Goal: Task Accomplishment & Management: Complete application form

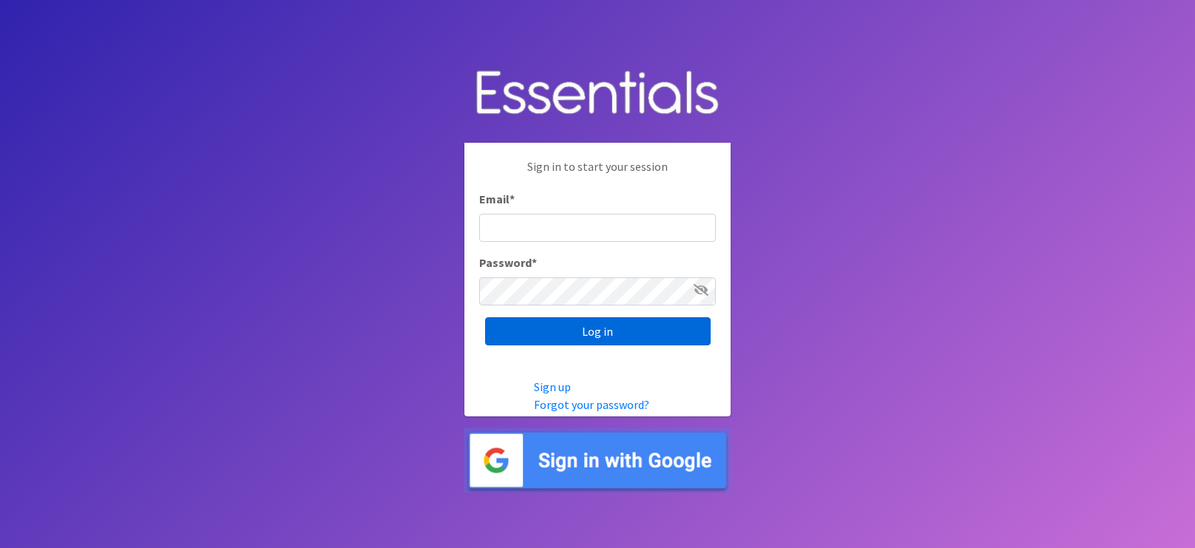
type input "[EMAIL_ADDRESS][DOMAIN_NAME]"
click at [510, 328] on input "Log in" at bounding box center [598, 331] width 226 height 28
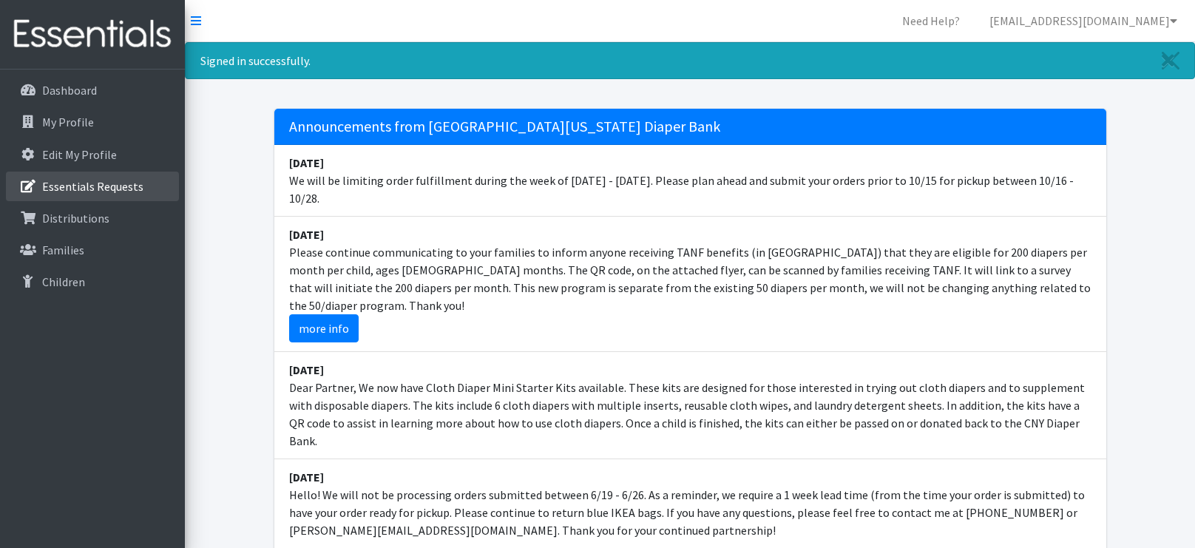
click at [75, 196] on link "Essentials Requests" at bounding box center [92, 187] width 173 height 30
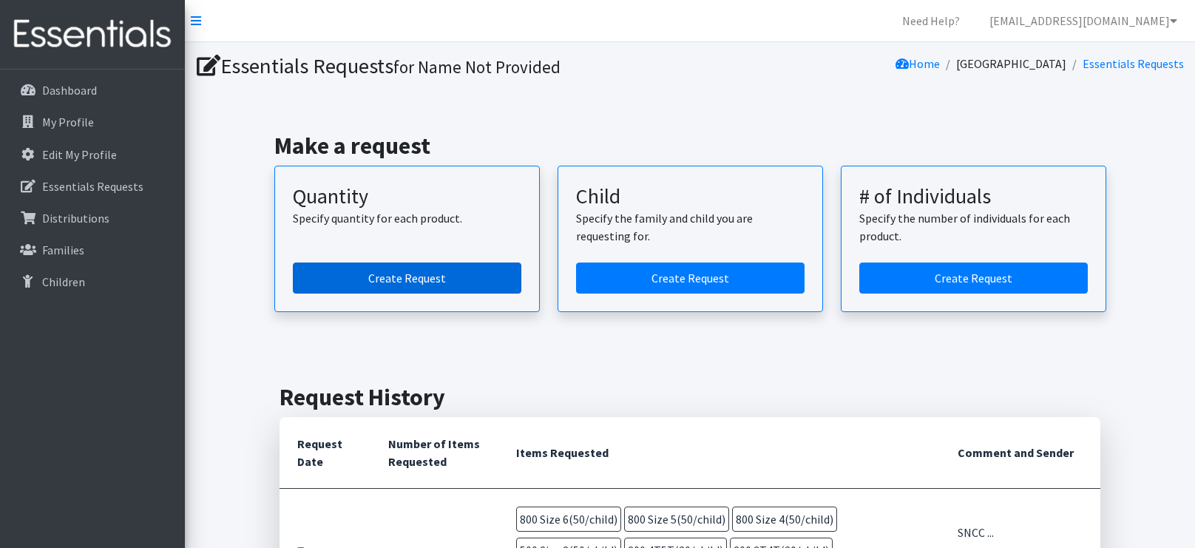
click at [473, 281] on link "Create Request" at bounding box center [407, 278] width 229 height 31
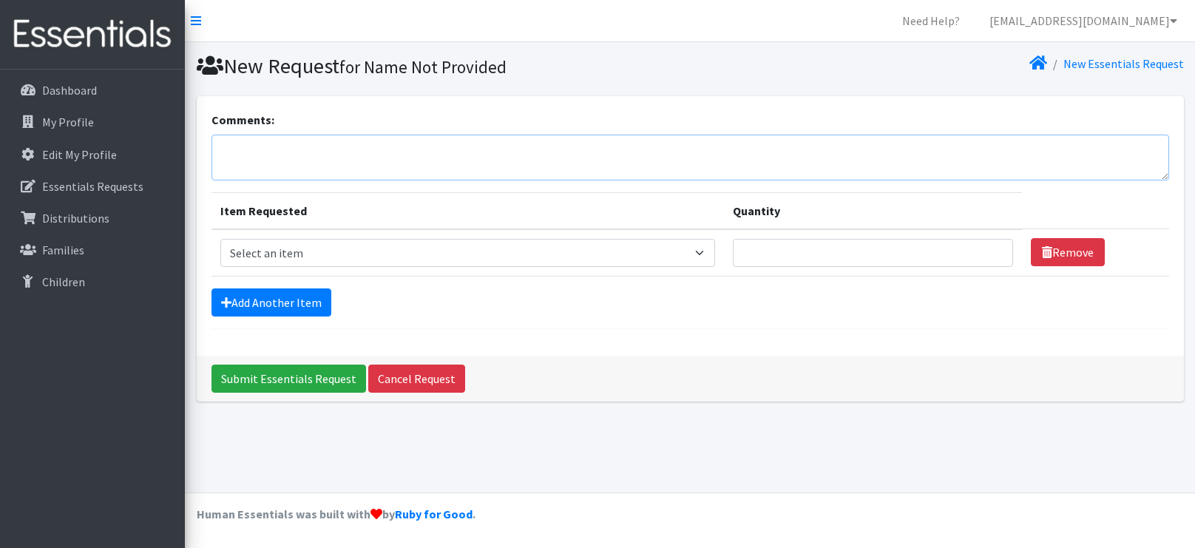
click at [375, 148] on textarea "Comments:" at bounding box center [690, 158] width 958 height 46
type textarea "SNCC [DATE] [PERSON_NAME] 10am"
click at [257, 297] on link "Add Another Item" at bounding box center [271, 302] width 120 height 28
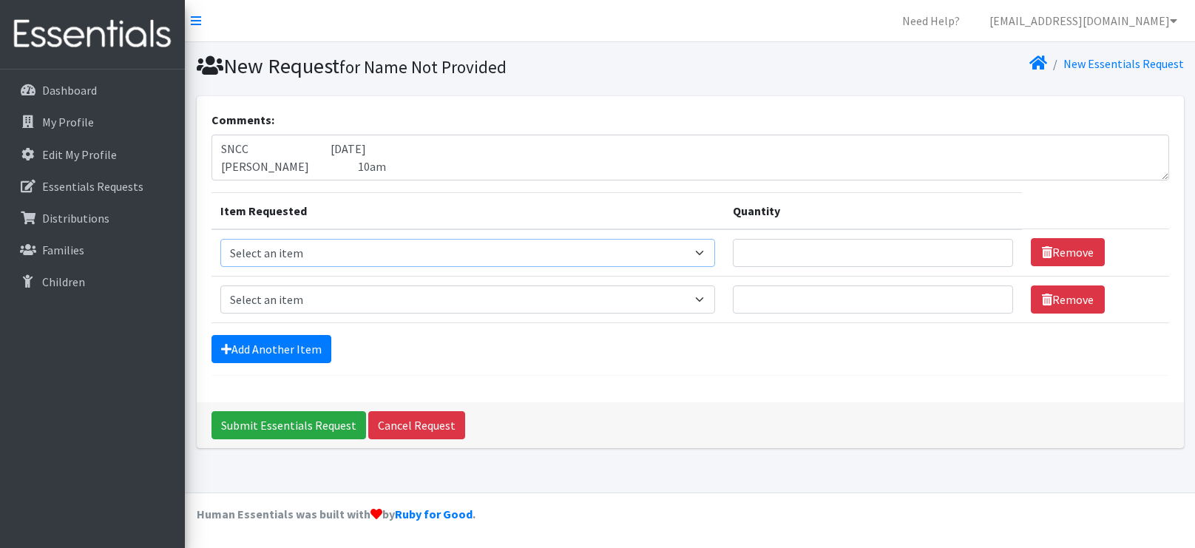
click at [260, 257] on select "Select an item 2T3T(30/child) 3T4T(30/child) 4T5T(30/child) Cloth Diaper Kit (s…" at bounding box center [467, 253] width 495 height 28
select select "966"
click at [220, 239] on select "Select an item 2T3T(30/child) 3T4T(30/child) 4T5T(30/child) Cloth Diaper Kit (s…" at bounding box center [467, 253] width 495 height 28
click at [260, 309] on select "Select an item 2T3T(30/child) 3T4T(30/child) 4T5T(30/child) Cloth Diaper Kit (s…" at bounding box center [467, 299] width 495 height 28
select select "964"
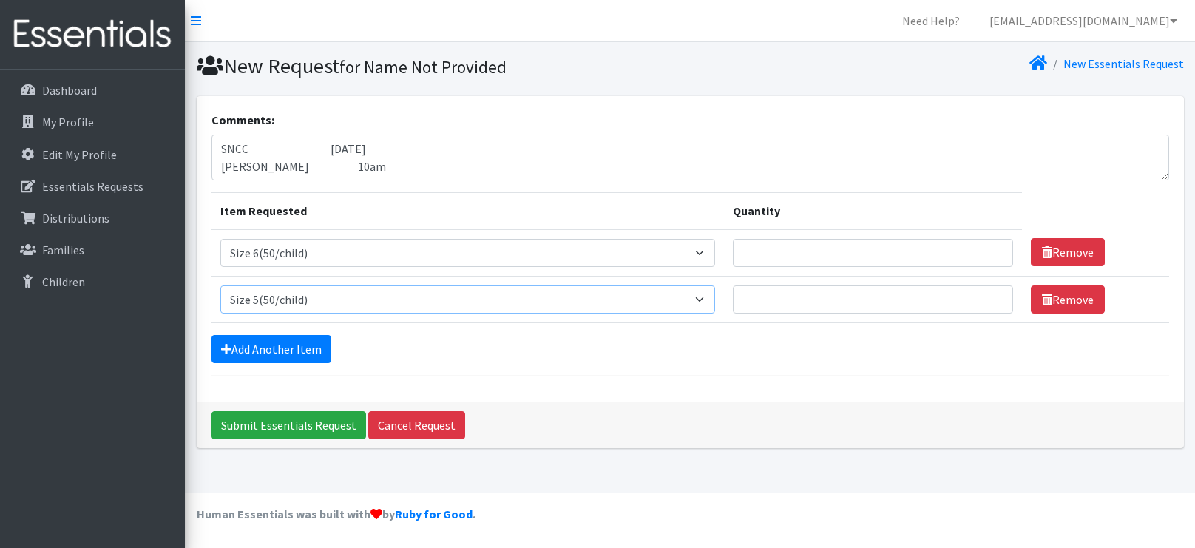
click at [220, 285] on select "Select an item 2T3T(30/child) 3T4T(30/child) 4T5T(30/child) Cloth Diaper Kit (s…" at bounding box center [467, 299] width 495 height 28
click at [246, 344] on link "Add Another Item" at bounding box center [271, 349] width 120 height 28
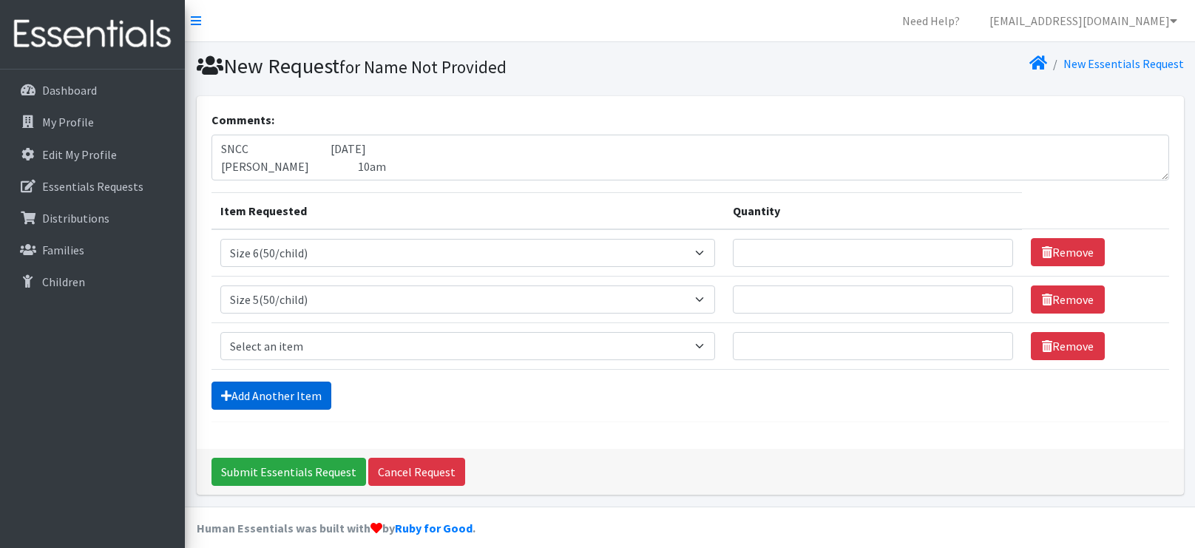
scroll to position [12, 0]
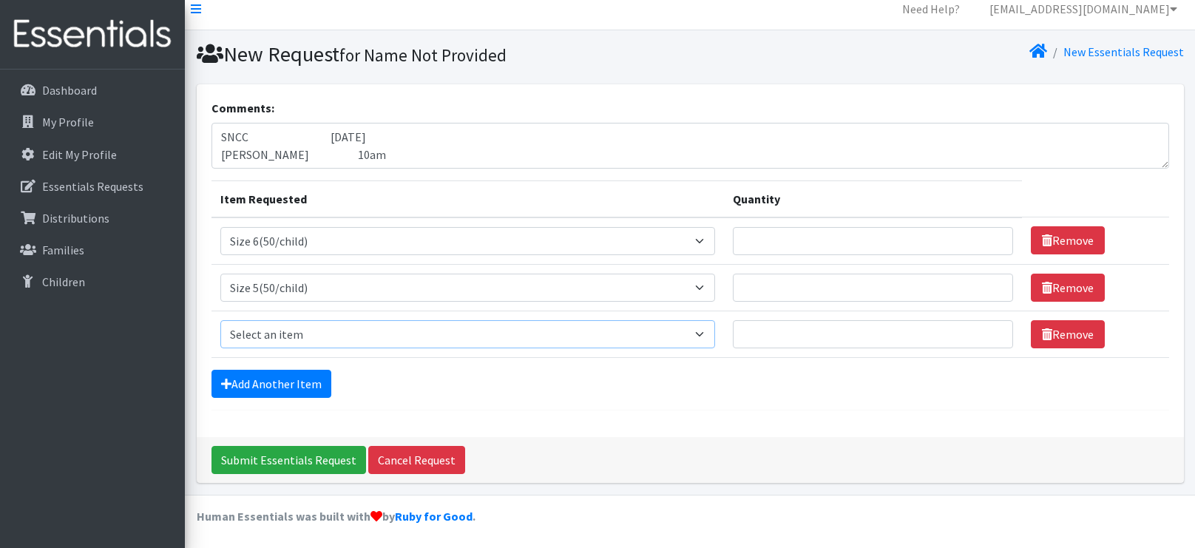
click at [239, 323] on select "Select an item 2T3T(30/child) 3T4T(30/child) 4T5T(30/child) Cloth Diaper Kit (s…" at bounding box center [467, 334] width 495 height 28
select select "963"
click at [220, 320] on select "Select an item 2T3T(30/child) 3T4T(30/child) 4T5T(30/child) Cloth Diaper Kit (s…" at bounding box center [467, 334] width 495 height 28
click at [824, 238] on input "Quantity" at bounding box center [873, 241] width 280 height 28
type input "6"
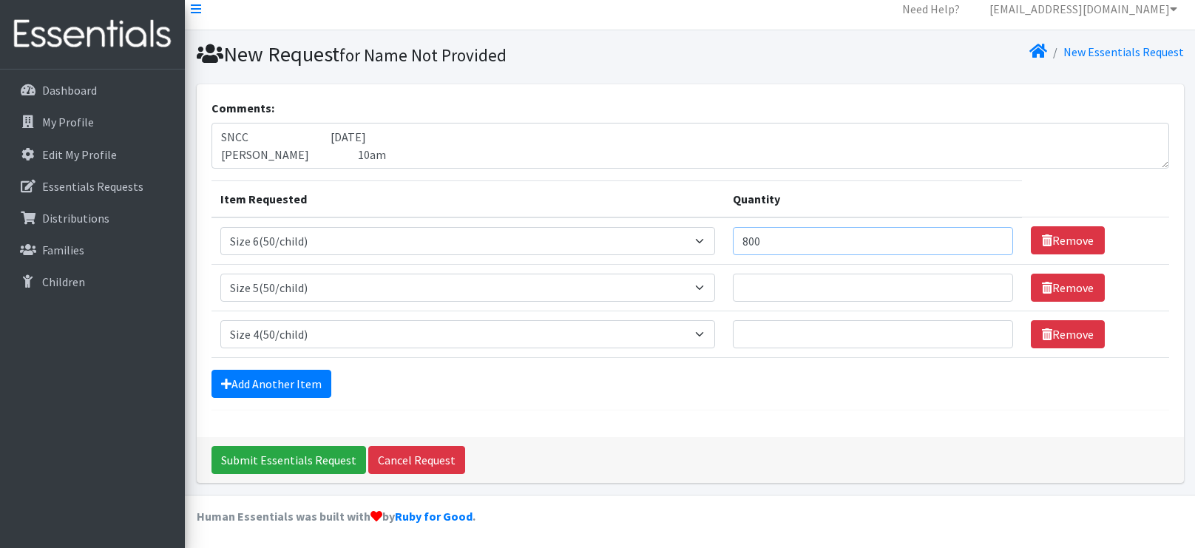
type input "800"
click at [868, 289] on input "Quantity" at bounding box center [873, 288] width 280 height 28
type input "800"
click at [867, 330] on input "Quantity" at bounding box center [873, 334] width 280 height 28
type input "800"
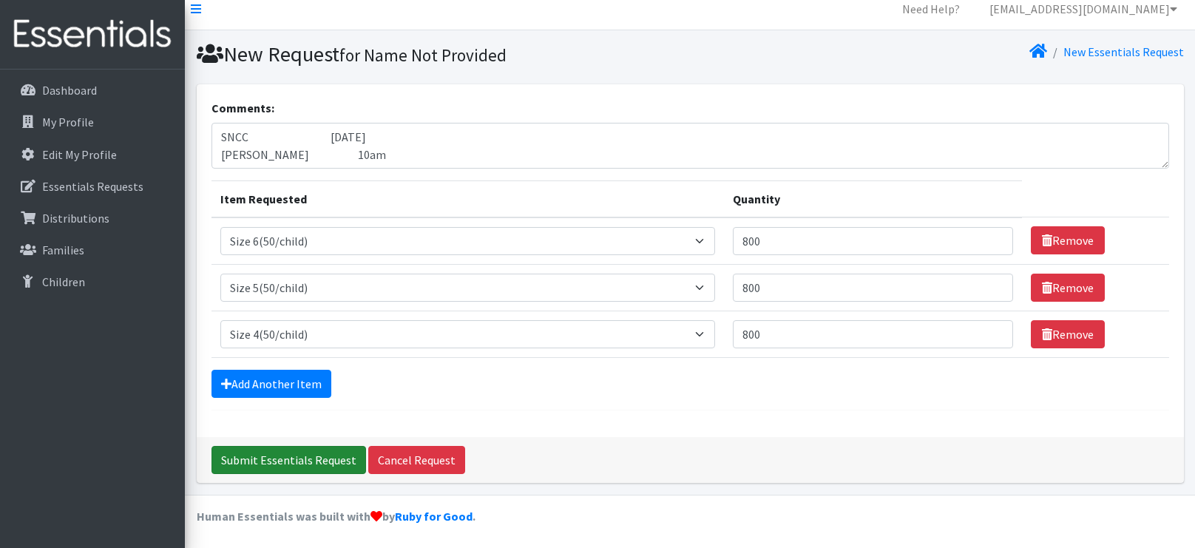
click at [322, 463] on input "Submit Essentials Request" at bounding box center [288, 460] width 155 height 28
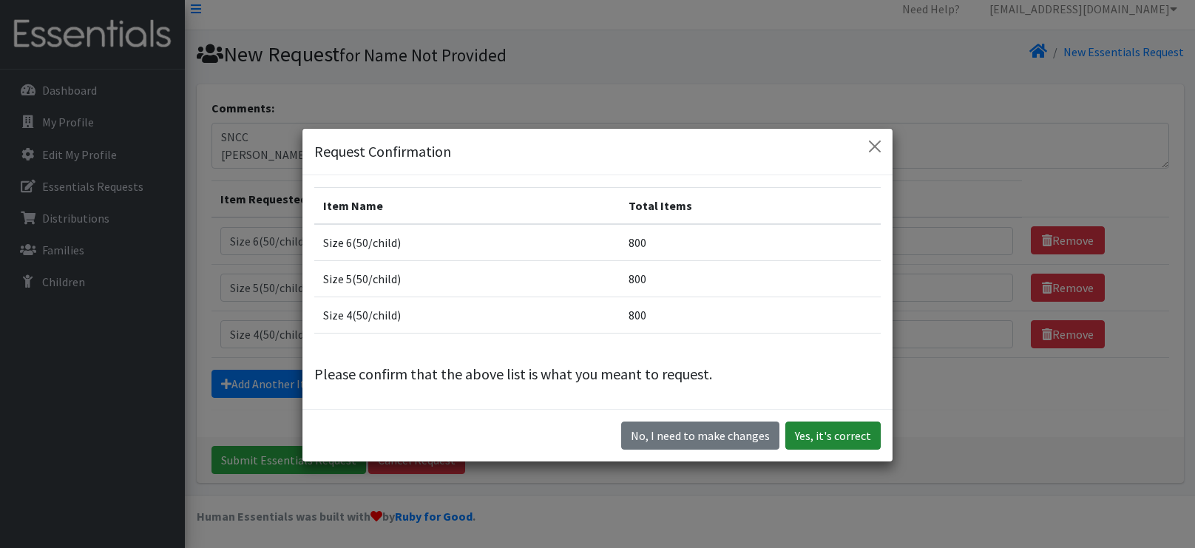
click at [840, 437] on button "Yes, it's correct" at bounding box center [832, 436] width 95 height 28
